Goal: Information Seeking & Learning: Learn about a topic

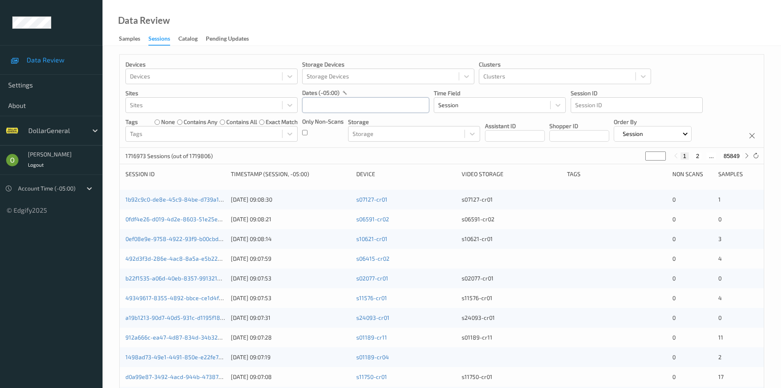
click at [324, 100] on input "text" at bounding box center [365, 105] width 127 height 16
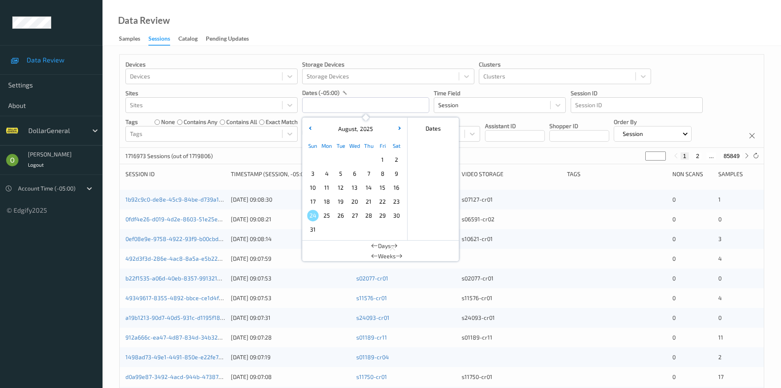
click at [322, 175] on span "4" at bounding box center [326, 173] width 11 height 11
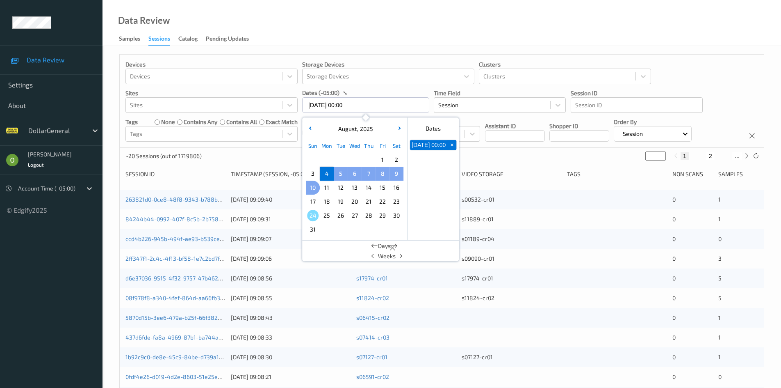
click at [314, 186] on span "10" at bounding box center [312, 187] width 11 height 11
type input "[DATE] 00:00 -> [DATE] 23:59"
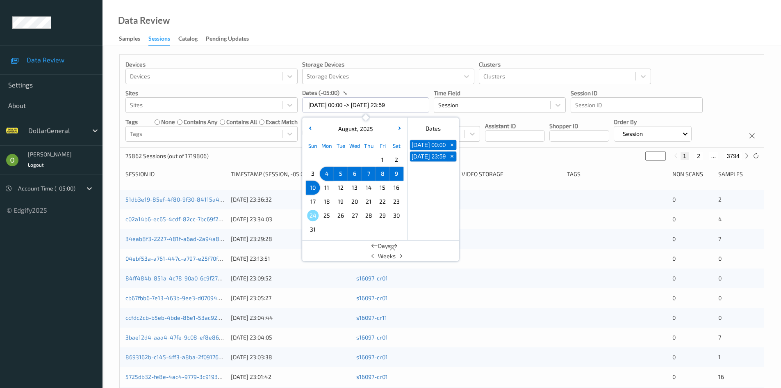
click at [501, 150] on div "75862 Sessions (out of 1719806) * 1 2 ... 3794" at bounding box center [442, 156] width 644 height 16
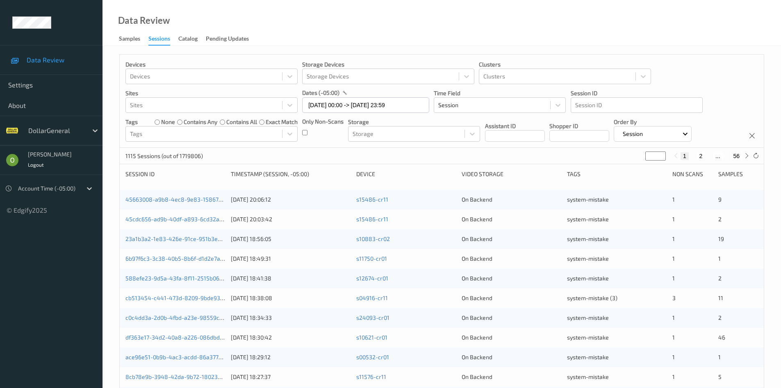
click at [703, 156] on button "2" at bounding box center [701, 155] width 8 height 7
type input "*"
click at [703, 156] on div "1 2 3 ... 56" at bounding box center [712, 155] width 62 height 7
click at [655, 156] on input "*" at bounding box center [655, 155] width 21 height 9
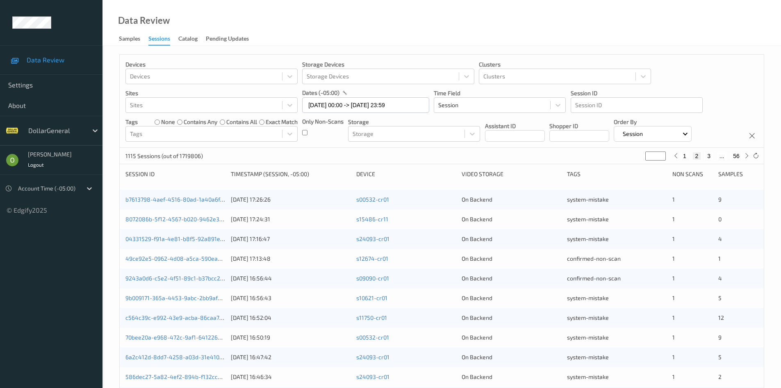
click at [655, 156] on input "*" at bounding box center [655, 155] width 21 height 9
click at [655, 155] on input "*" at bounding box center [655, 155] width 21 height 9
type input "*"
type input "**"
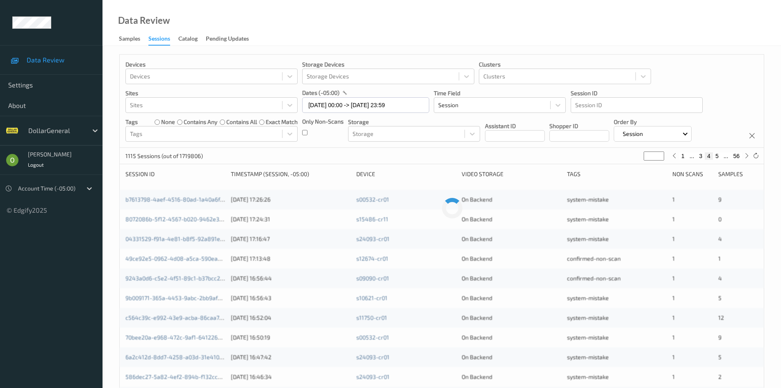
type input "**"
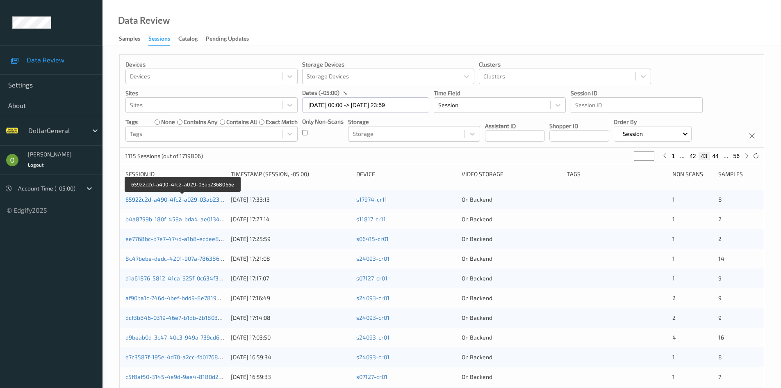
type input "**"
click at [171, 199] on link "65922c2d-a490-4fc2-a029-03ab2368066e" at bounding box center [182, 199] width 114 height 7
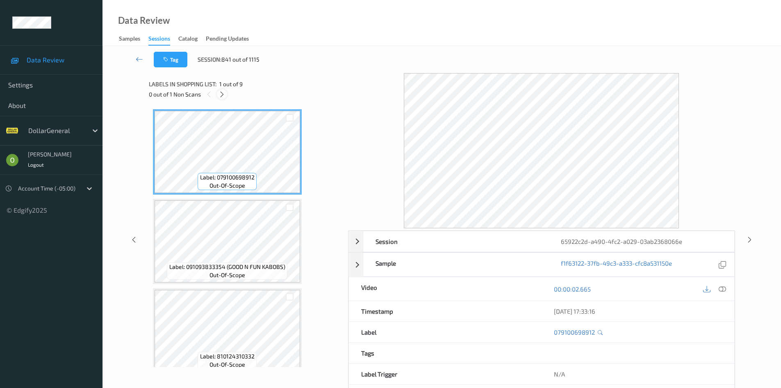
click at [223, 94] on icon at bounding box center [222, 94] width 7 height 7
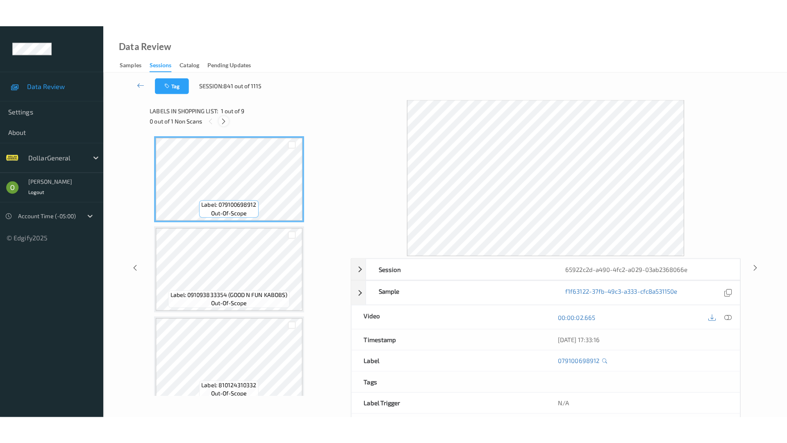
scroll to position [540, 0]
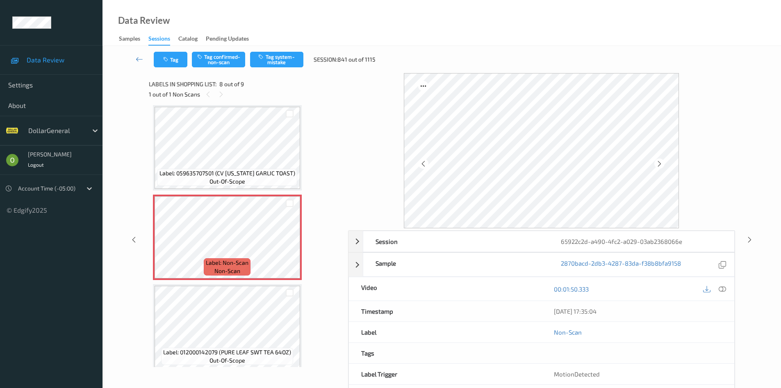
click at [718, 294] on div at bounding box center [714, 288] width 27 height 11
click at [720, 289] on icon at bounding box center [722, 288] width 7 height 7
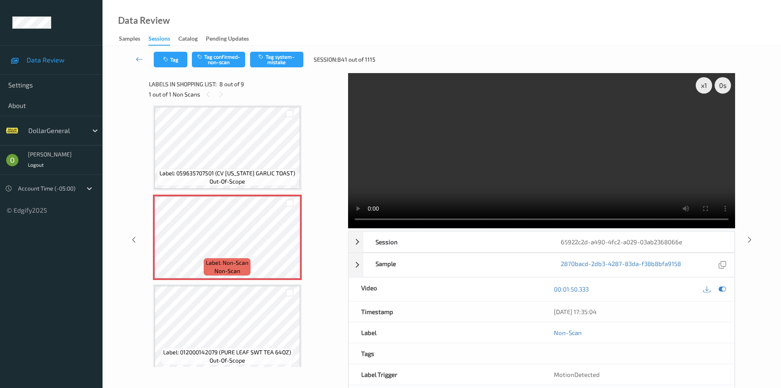
click at [470, 185] on video at bounding box center [541, 150] width 387 height 155
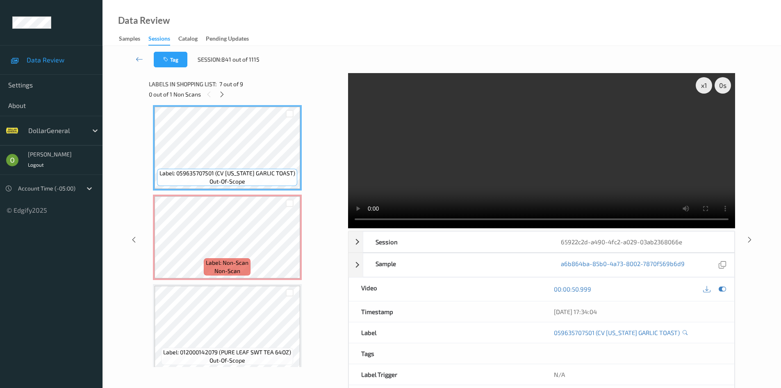
click at [502, 169] on video at bounding box center [541, 150] width 387 height 155
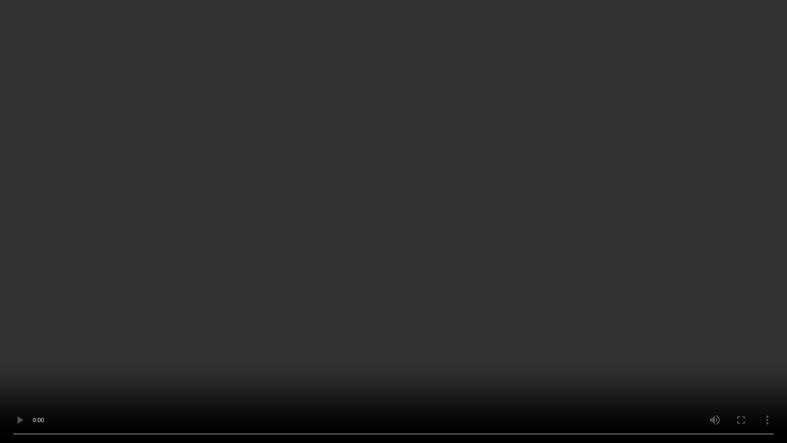
click at [538, 203] on video at bounding box center [393, 221] width 787 height 443
click at [537, 203] on video at bounding box center [393, 221] width 787 height 443
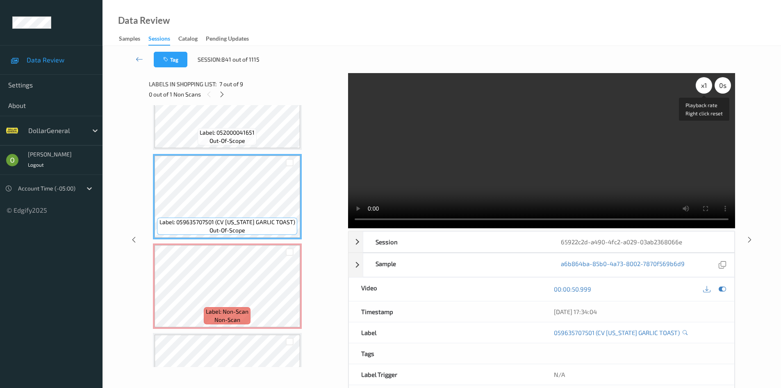
click at [702, 87] on div "x 1" at bounding box center [704, 85] width 16 height 16
click at [702, 87] on div "x 4" at bounding box center [704, 85] width 16 height 16
click at [624, 151] on video at bounding box center [541, 150] width 387 height 155
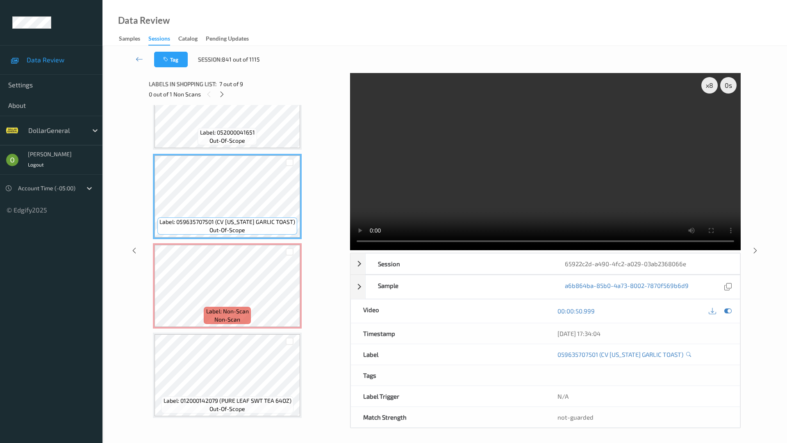
click at [355, 250] on video at bounding box center [545, 161] width 391 height 177
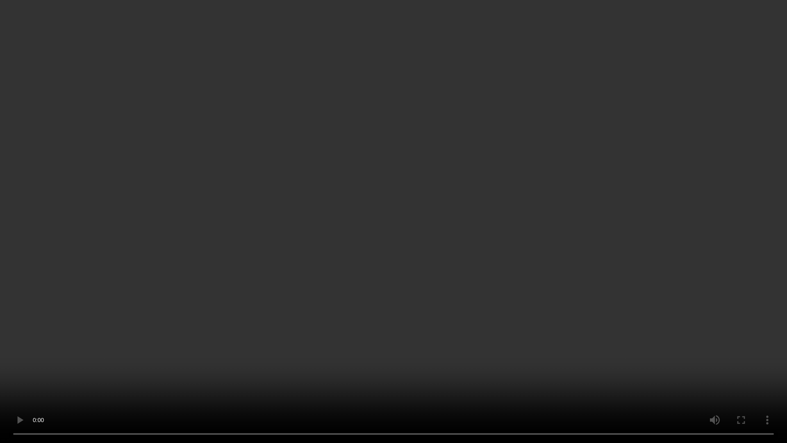
click at [353, 387] on video at bounding box center [393, 221] width 787 height 443
click at [392, 331] on video at bounding box center [393, 221] width 787 height 443
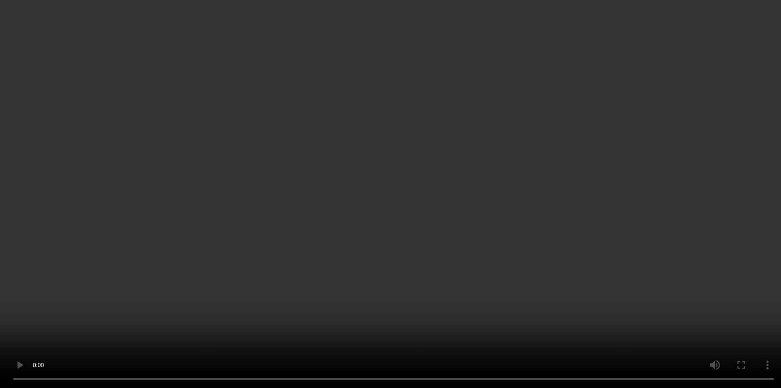
click at [709, 90] on div "x 8" at bounding box center [704, 85] width 16 height 16
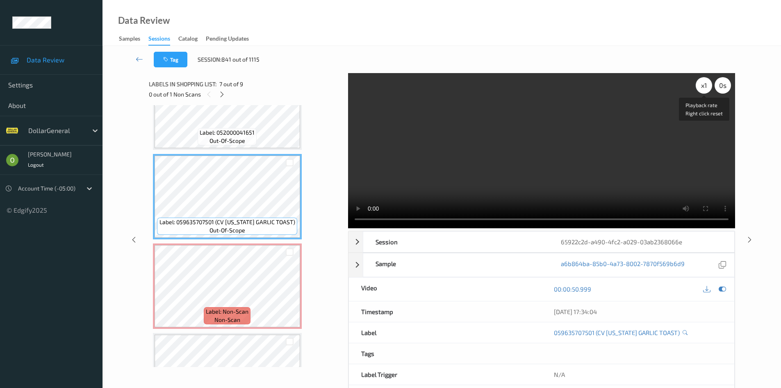
click at [709, 90] on div "x 1" at bounding box center [704, 85] width 16 height 16
click at [709, 90] on div "x 2" at bounding box center [704, 85] width 16 height 16
click at [549, 182] on video at bounding box center [541, 150] width 387 height 155
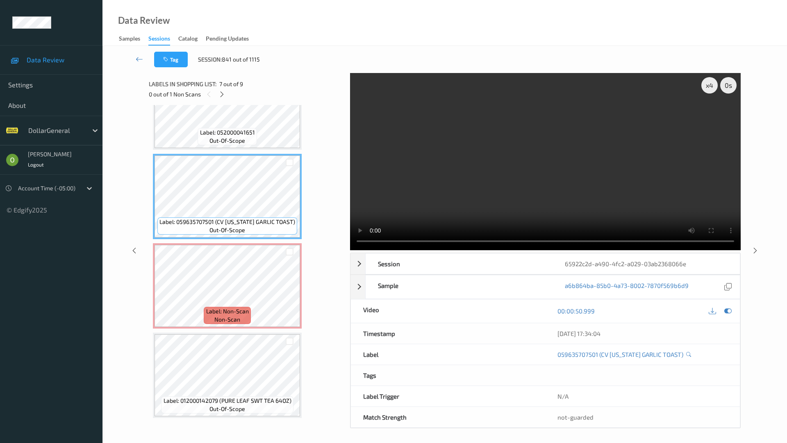
click at [527, 222] on video at bounding box center [545, 161] width 391 height 177
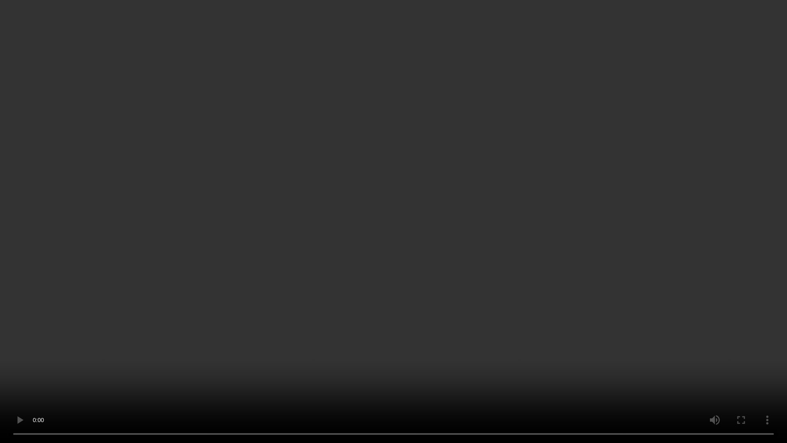
click at [497, 215] on video at bounding box center [393, 221] width 787 height 443
click at [325, 221] on video at bounding box center [393, 221] width 787 height 443
click at [327, 240] on video at bounding box center [393, 221] width 787 height 443
click at [299, 230] on video at bounding box center [393, 221] width 787 height 443
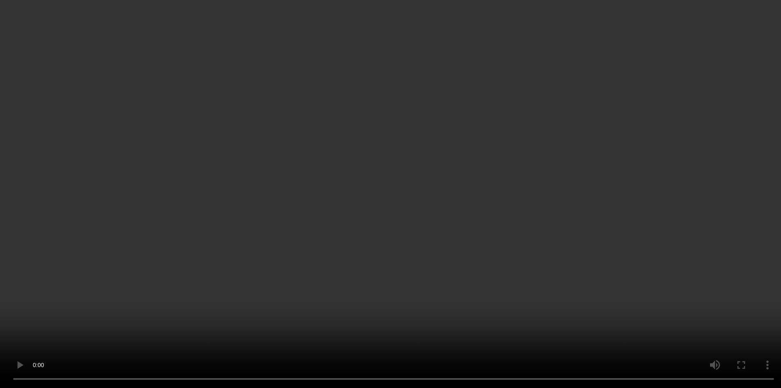
click at [373, 150] on video at bounding box center [390, 194] width 781 height 388
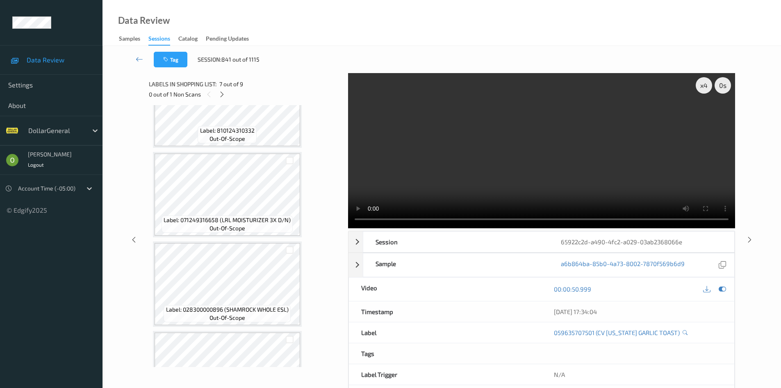
scroll to position [246, 0]
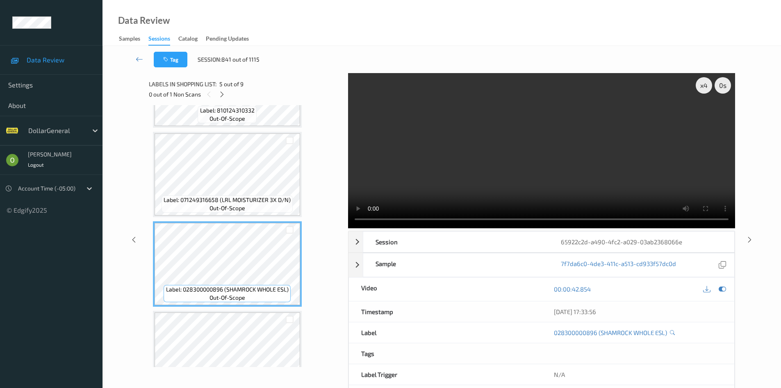
click at [484, 129] on video at bounding box center [541, 150] width 387 height 155
click at [442, 191] on video at bounding box center [541, 150] width 387 height 155
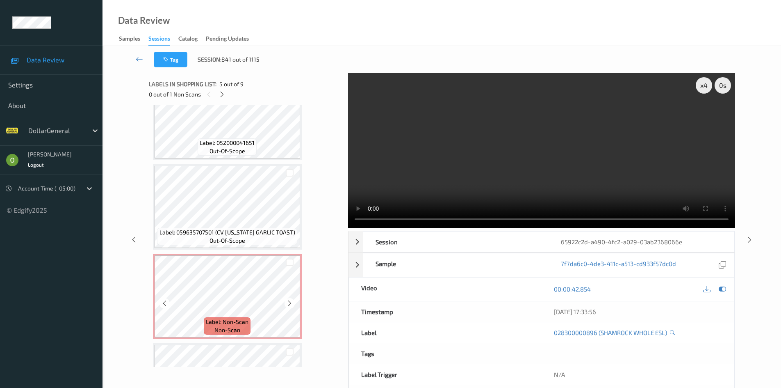
scroll to position [492, 0]
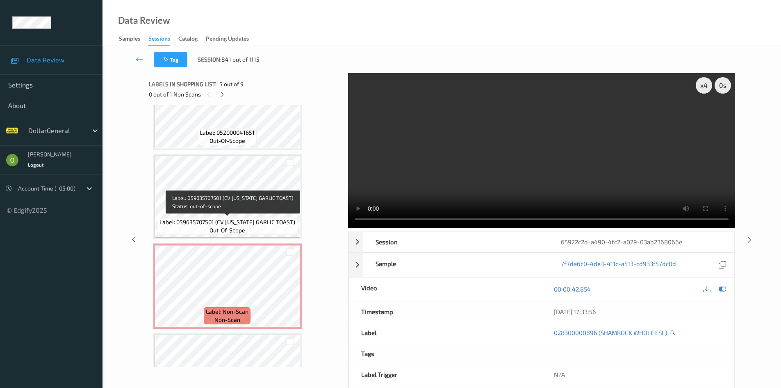
click at [231, 229] on span "out-of-scope" at bounding box center [228, 230] width 36 height 8
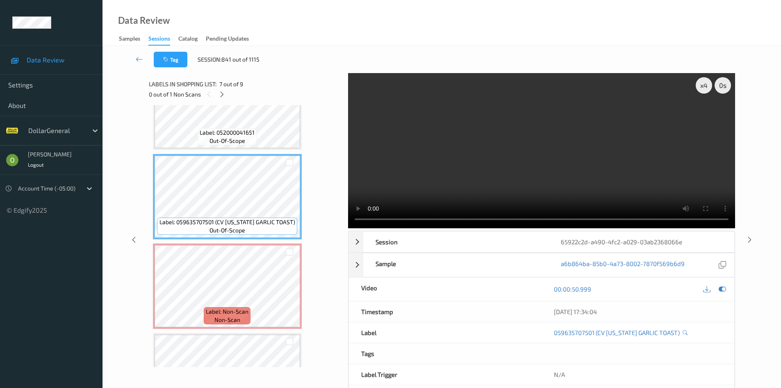
click at [456, 169] on video at bounding box center [541, 150] width 387 height 155
click at [454, 169] on video at bounding box center [541, 150] width 387 height 155
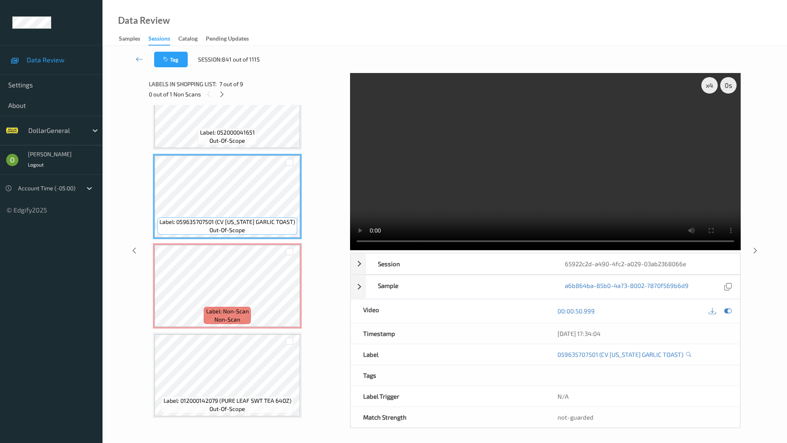
click at [456, 187] on video at bounding box center [545, 161] width 391 height 177
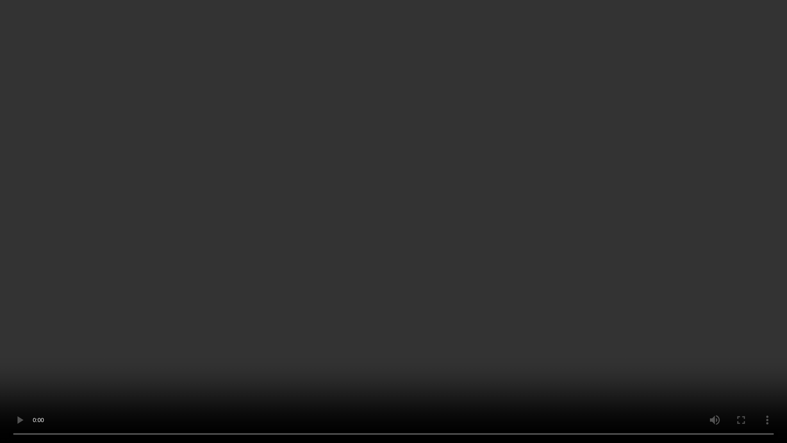
click at [456, 187] on video at bounding box center [393, 221] width 787 height 443
click at [405, 193] on video at bounding box center [393, 221] width 787 height 443
click at [406, 188] on video at bounding box center [393, 221] width 787 height 443
click at [452, 152] on video at bounding box center [393, 221] width 787 height 443
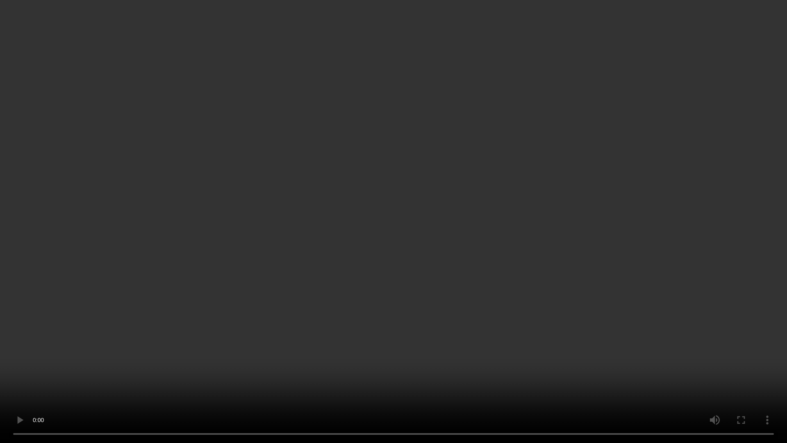
click at [452, 152] on video at bounding box center [393, 221] width 787 height 443
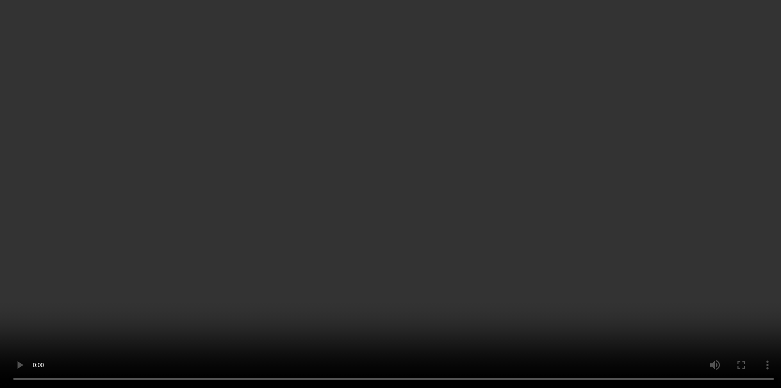
click at [304, 253] on div "Label: 079100698912 out-of-scope Label: 091093833354 (GOOD N FUN KABOBS) out-of…" at bounding box center [245, 17] width 185 height 800
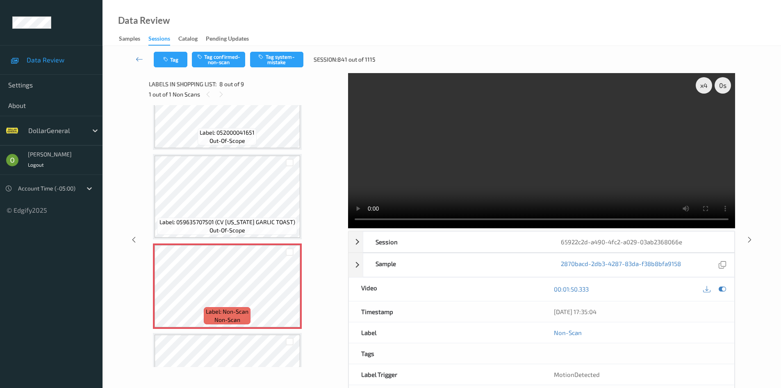
click at [463, 164] on video at bounding box center [541, 150] width 387 height 155
click at [462, 165] on video at bounding box center [541, 150] width 387 height 155
